Goal: Check status: Check status

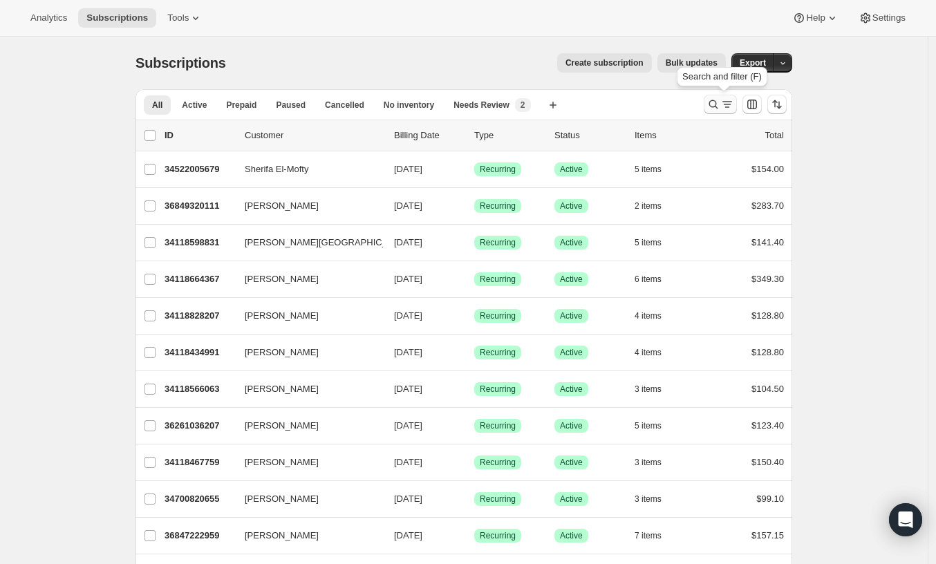
click at [719, 109] on icon "Search and filter results" at bounding box center [713, 104] width 14 height 14
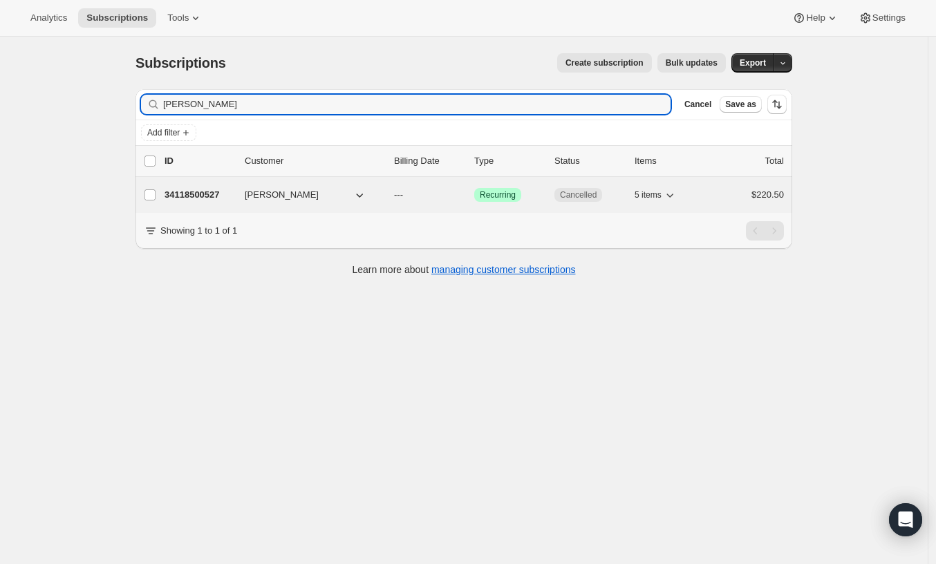
type input "[PERSON_NAME]"
click at [189, 196] on p "34118500527" at bounding box center [199, 195] width 69 height 14
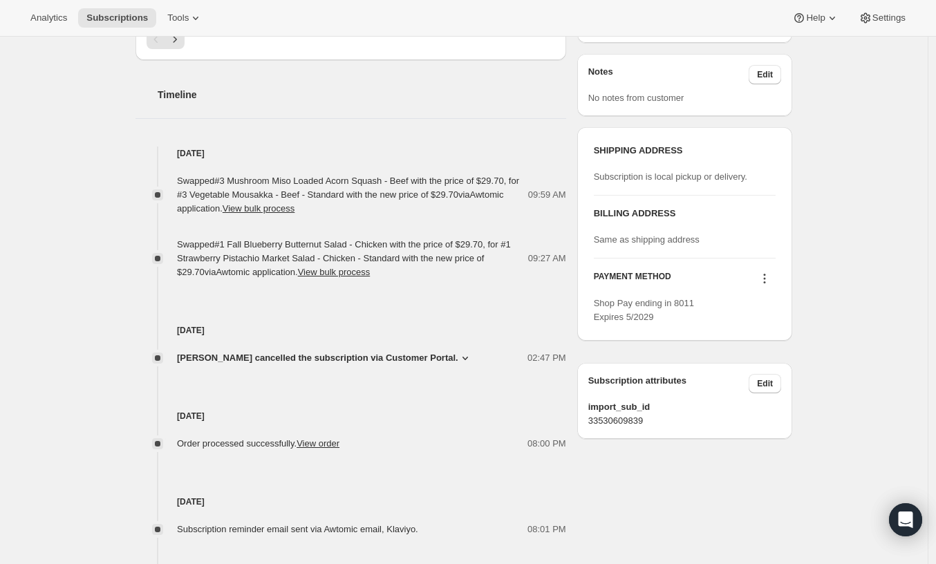
scroll to position [489, 0]
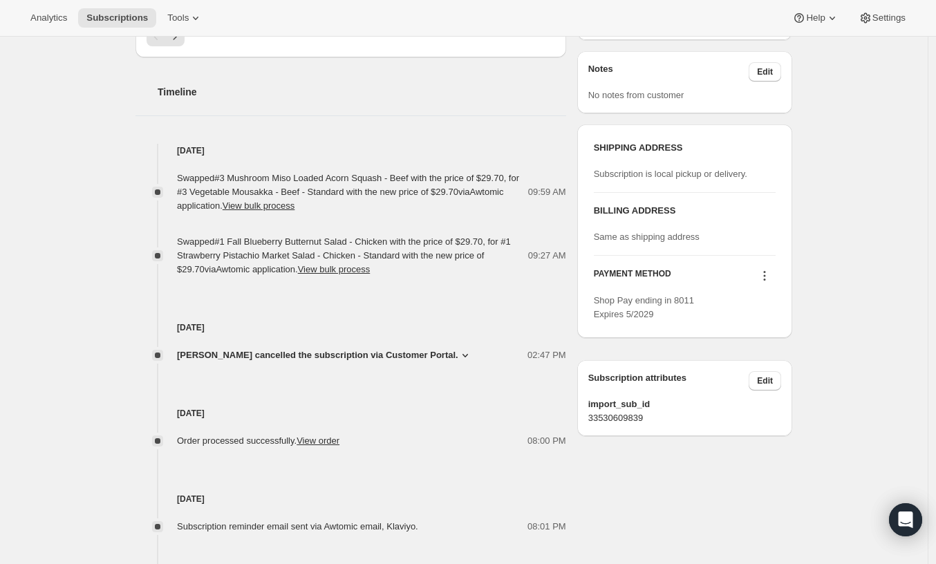
click at [458, 352] on span "[PERSON_NAME] cancelled the subscription via Customer Portal." at bounding box center [317, 355] width 281 height 14
